Goal: Task Accomplishment & Management: Complete application form

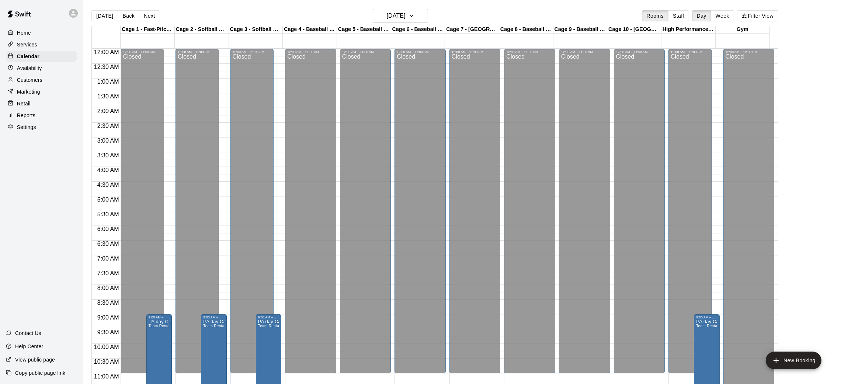
scroll to position [342, 0]
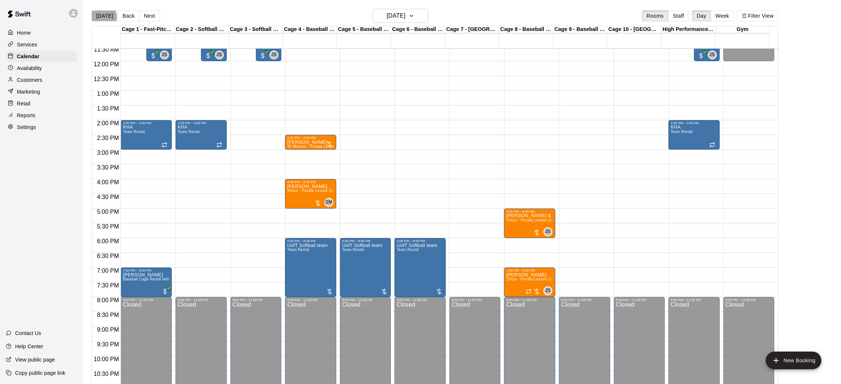
click at [101, 17] on button "[DATE]" at bounding box center [104, 15] width 27 height 11
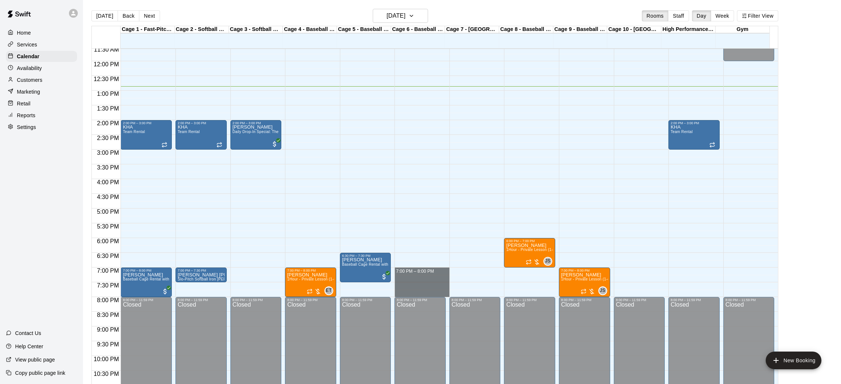
drag, startPoint x: 412, startPoint y: 270, endPoint x: 420, endPoint y: 292, distance: 23.4
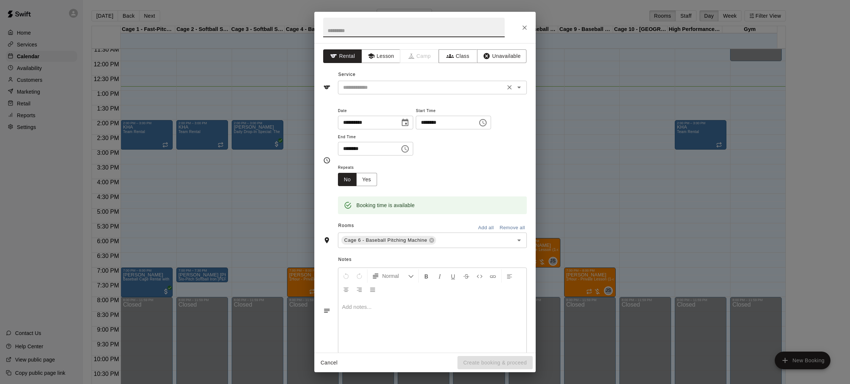
click at [392, 83] on input "text" at bounding box center [421, 87] width 163 height 9
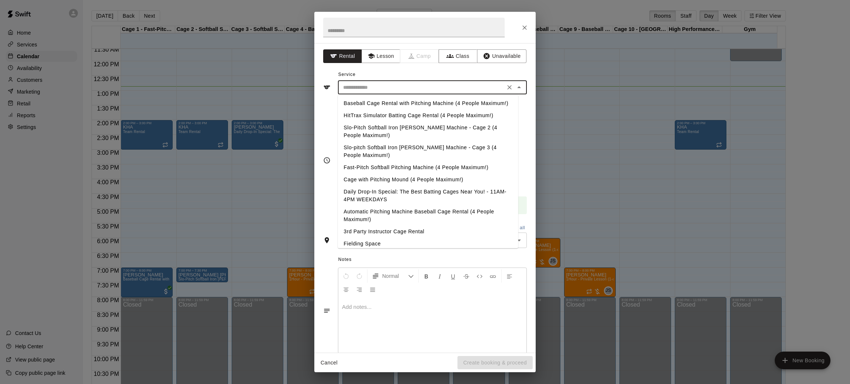
click at [406, 109] on li "Baseball Cage Rental with Pitching Machine (4 People Maximum!)" at bounding box center [428, 103] width 180 height 12
type input "**********"
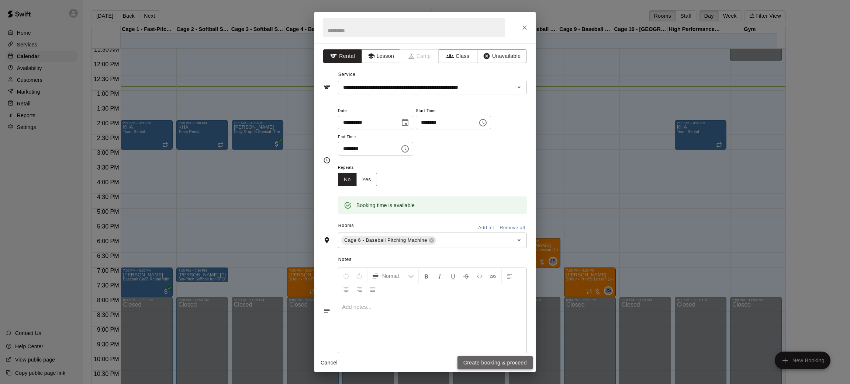
click at [493, 363] on button "Create booking & proceed" at bounding box center [494, 363] width 75 height 14
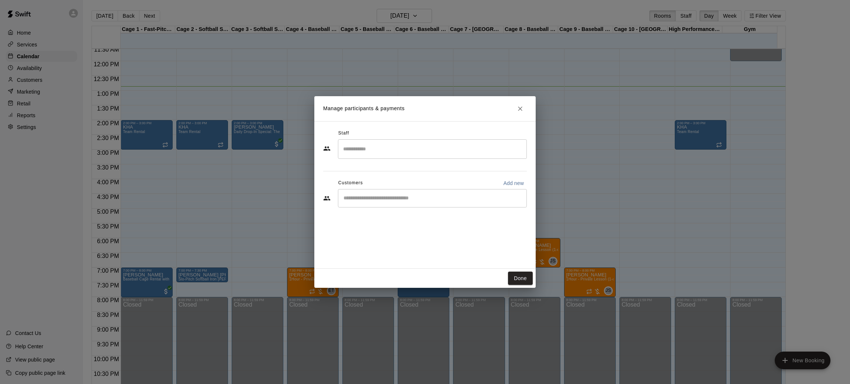
click at [408, 203] on div "​" at bounding box center [432, 198] width 189 height 18
type input "****"
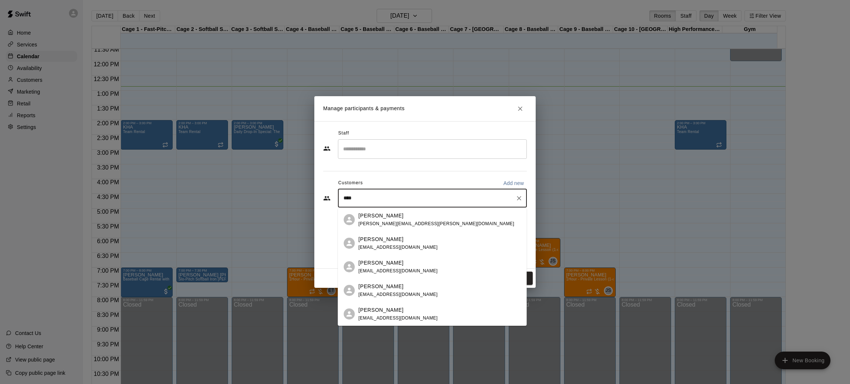
click at [421, 265] on div "[PERSON_NAME] [EMAIL_ADDRESS][DOMAIN_NAME]" at bounding box center [439, 267] width 162 height 16
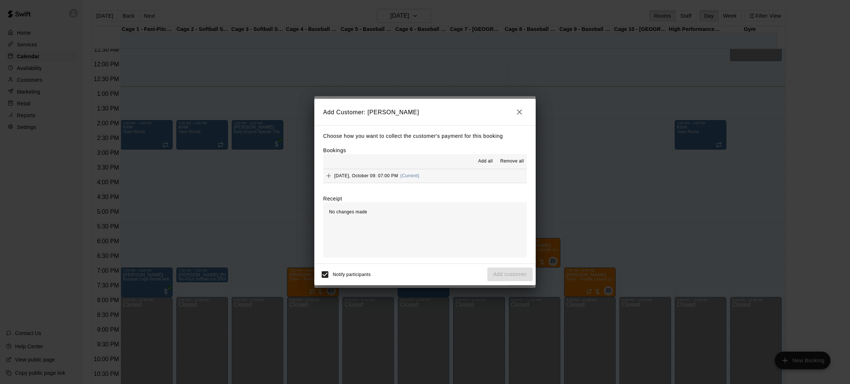
click at [485, 160] on span "Add all" at bounding box center [485, 161] width 15 height 7
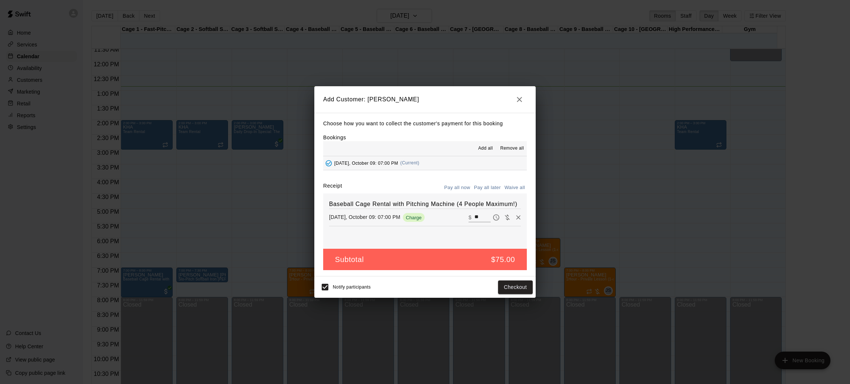
click at [510, 186] on button "Waive all" at bounding box center [514, 187] width 24 height 11
type input "*"
click at [495, 288] on button "Add customer" at bounding box center [509, 288] width 45 height 14
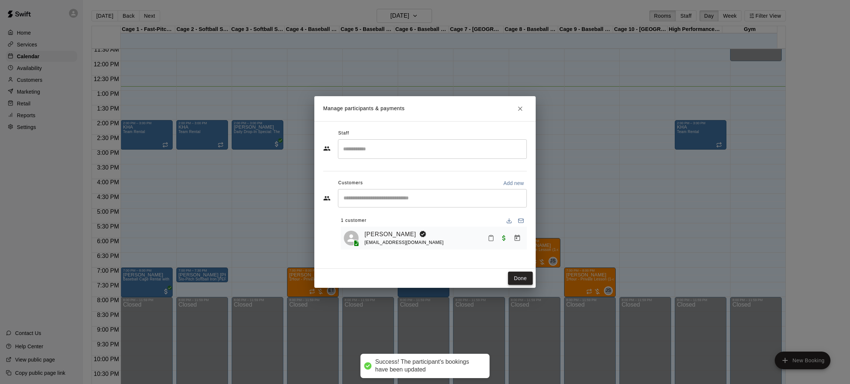
click at [516, 280] on button "Done" at bounding box center [520, 279] width 25 height 14
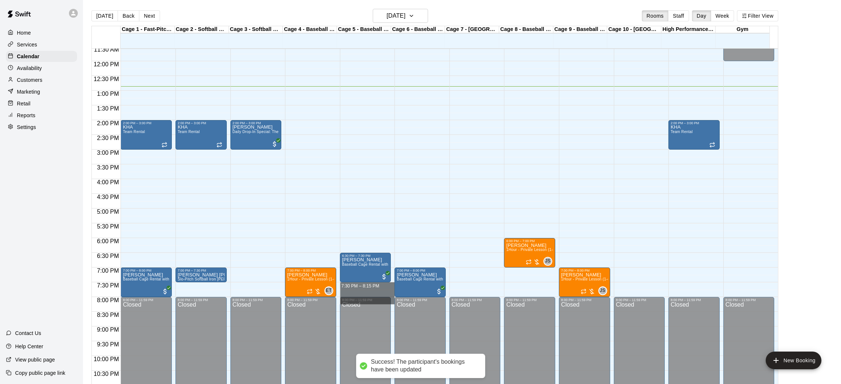
drag, startPoint x: 363, startPoint y: 285, endPoint x: 371, endPoint y: 298, distance: 14.7
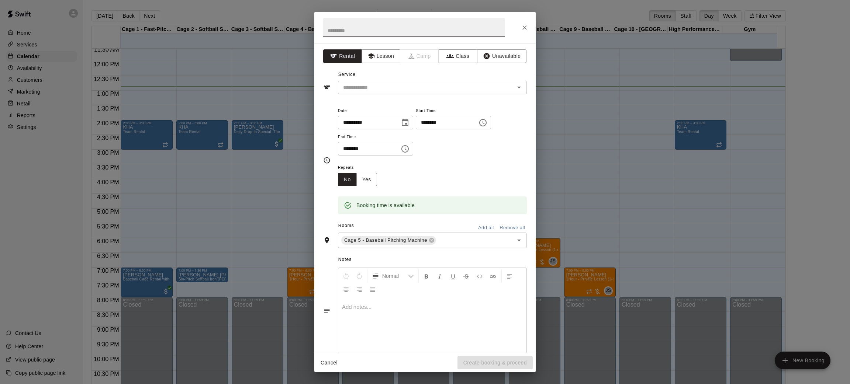
click at [247, 254] on div "**********" at bounding box center [425, 192] width 850 height 384
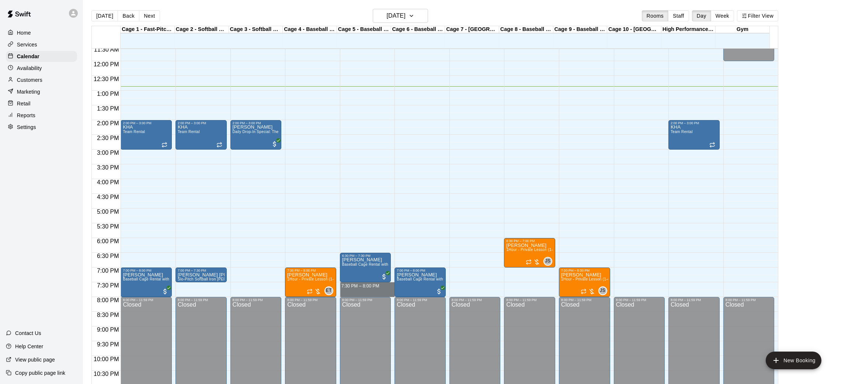
drag, startPoint x: 371, startPoint y: 284, endPoint x: 373, endPoint y: 294, distance: 10.1
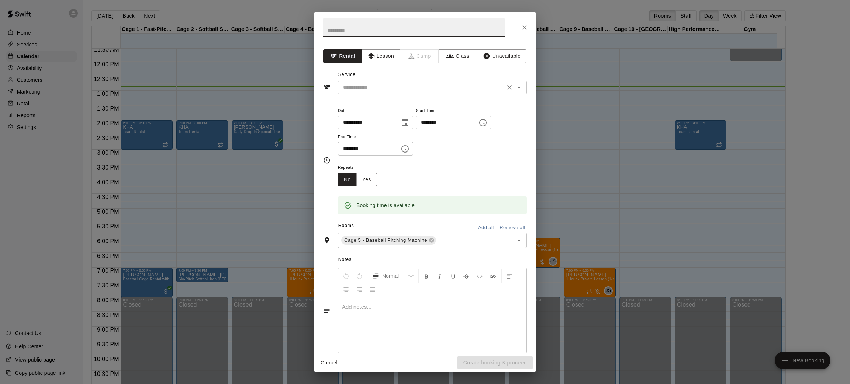
click at [401, 82] on div "​" at bounding box center [432, 88] width 189 height 14
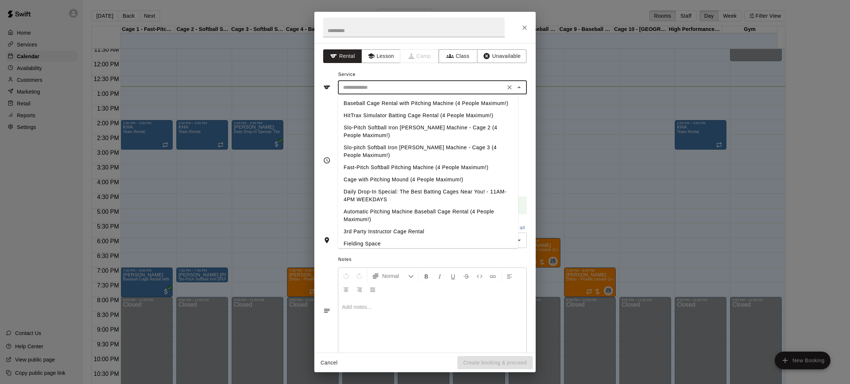
click at [398, 103] on li "Baseball Cage Rental with Pitching Machine (4 People Maximum!)" at bounding box center [428, 103] width 180 height 12
type input "**********"
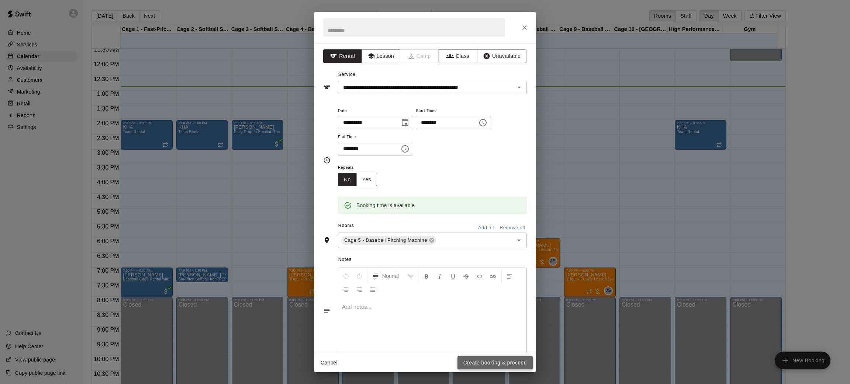
click at [479, 360] on button "Create booking & proceed" at bounding box center [494, 363] width 75 height 14
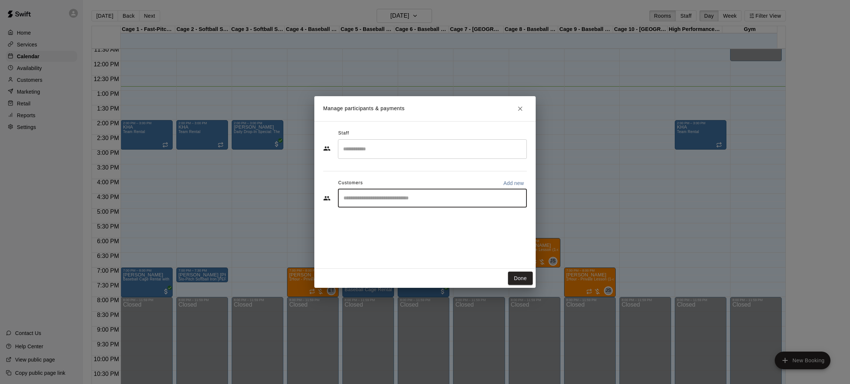
click at [369, 195] on input "Start typing to search customers..." at bounding box center [432, 198] width 182 height 7
type input "****"
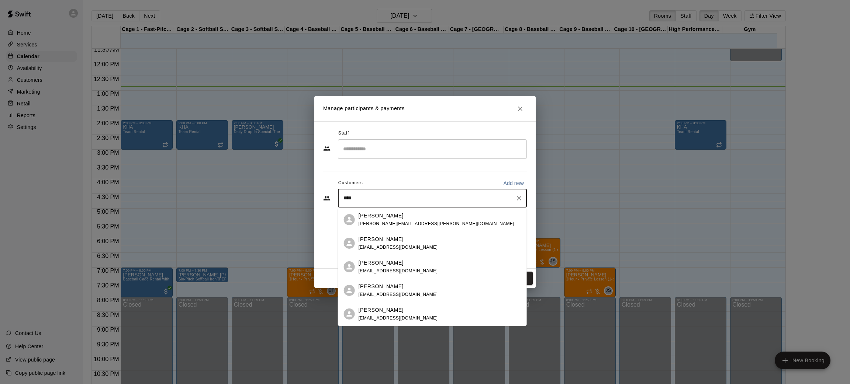
click at [417, 263] on div "[PERSON_NAME] [EMAIL_ADDRESS][DOMAIN_NAME]" at bounding box center [439, 267] width 162 height 16
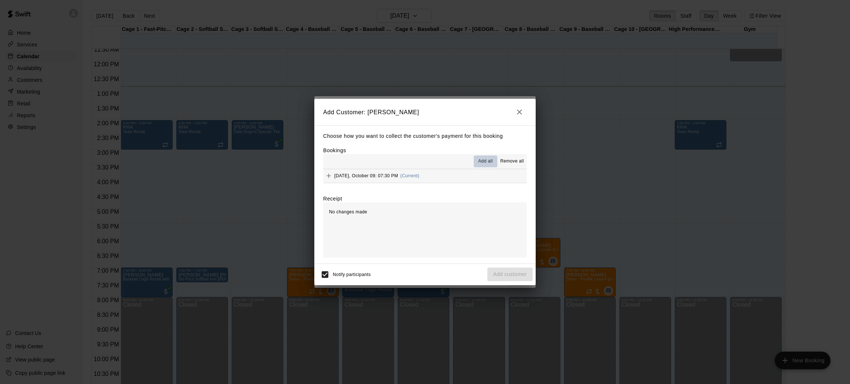
click at [488, 159] on span "Add all" at bounding box center [485, 161] width 15 height 7
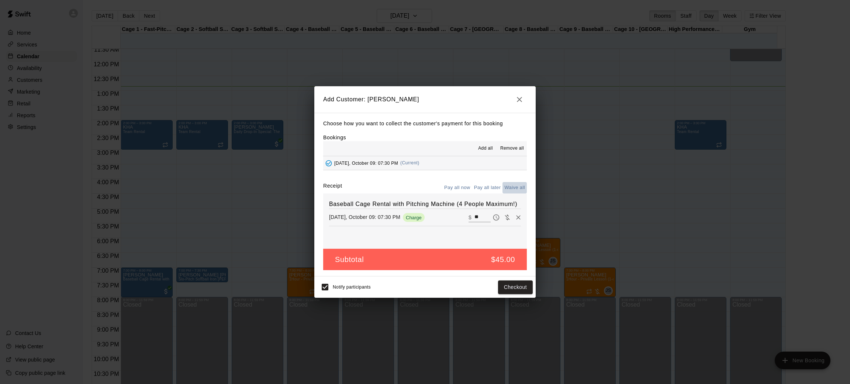
click at [509, 186] on button "Waive all" at bounding box center [514, 187] width 24 height 11
type input "*"
click at [500, 294] on button "Add customer" at bounding box center [509, 288] width 45 height 14
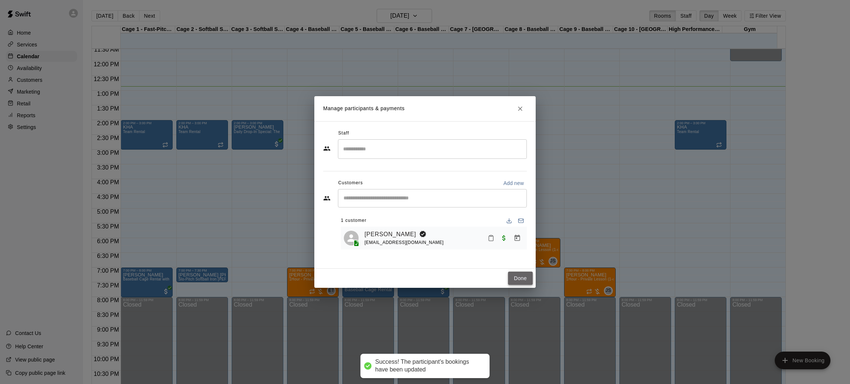
click at [510, 278] on button "Done" at bounding box center [520, 279] width 25 height 14
